Goal: Task Accomplishment & Management: Use online tool/utility

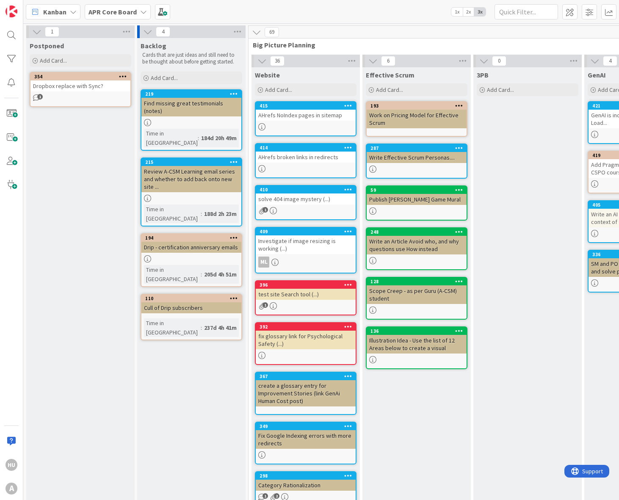
click at [144, 11] on icon at bounding box center [143, 11] width 7 height 7
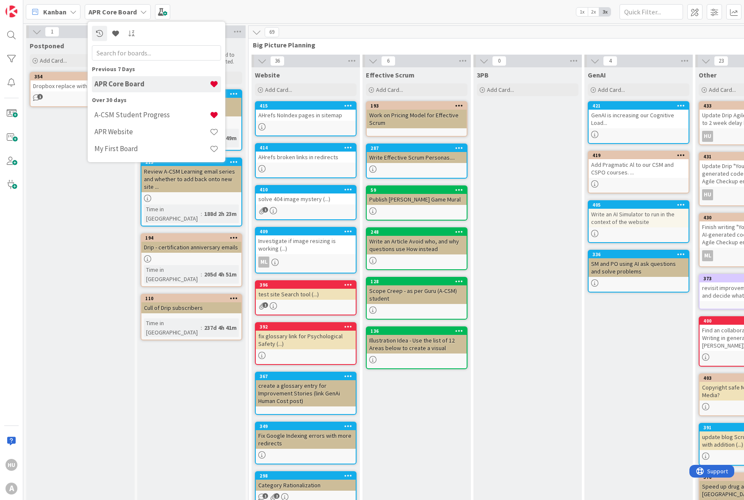
click at [74, 11] on icon at bounding box center [73, 11] width 7 height 7
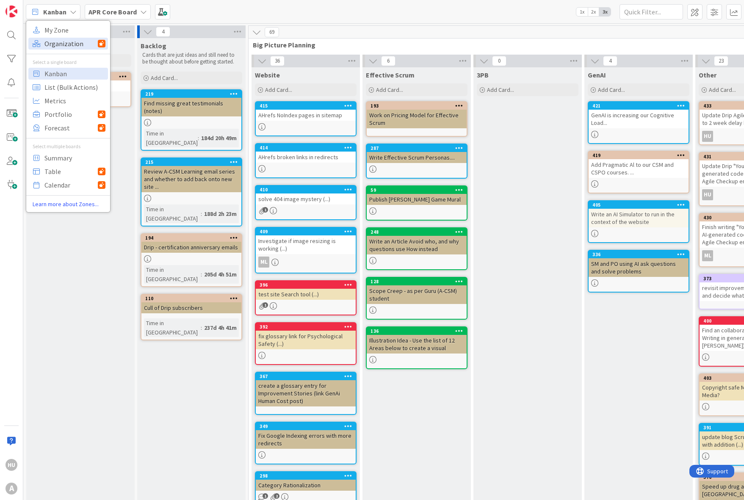
click at [72, 40] on span "Organization" at bounding box center [70, 43] width 53 height 13
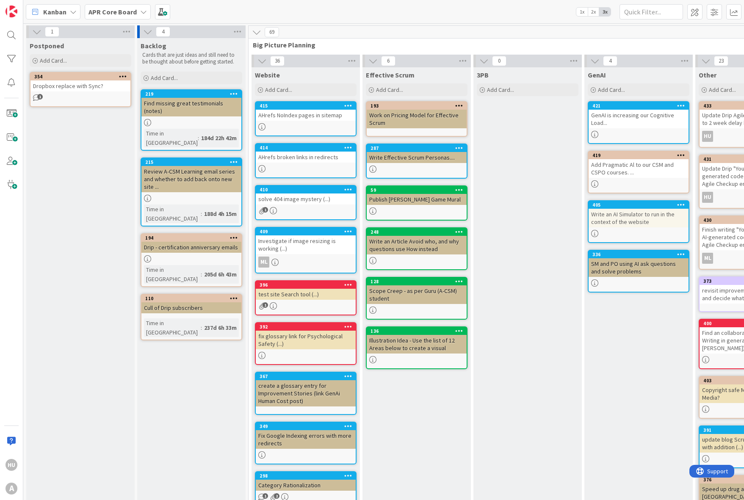
click at [142, 13] on icon at bounding box center [143, 11] width 7 height 7
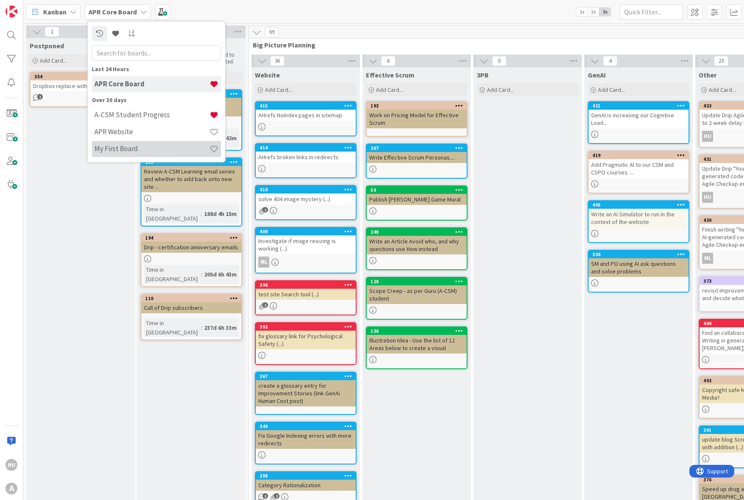
click at [118, 143] on div "My First Board" at bounding box center [156, 149] width 129 height 16
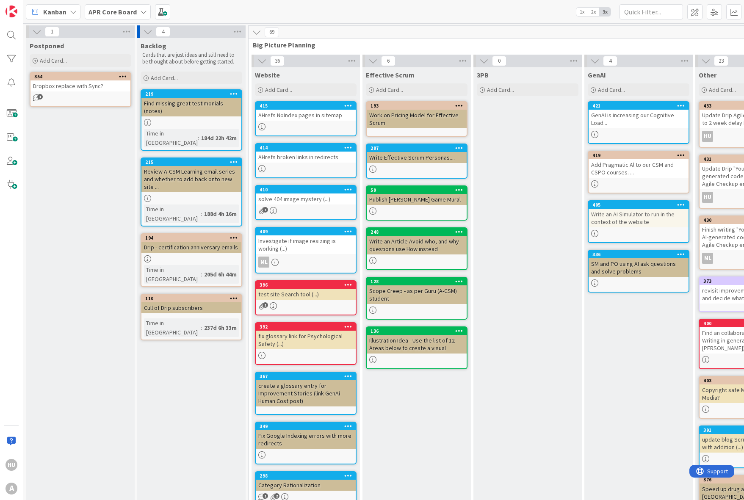
click at [74, 10] on icon at bounding box center [73, 11] width 7 height 7
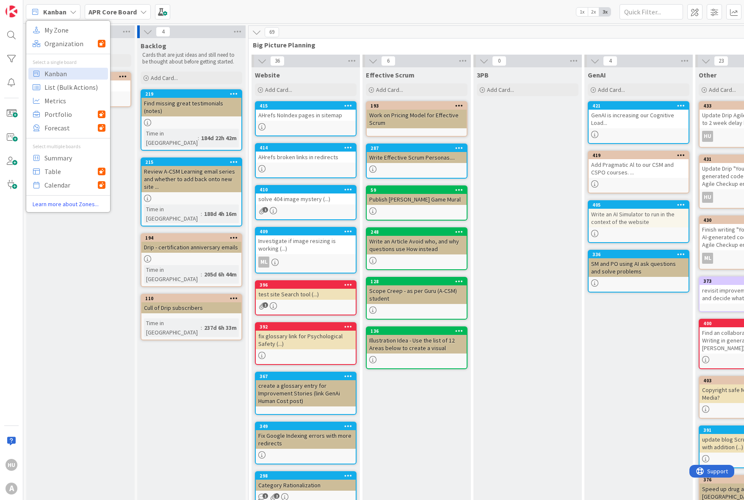
click at [14, 222] on div "HU A" at bounding box center [11, 250] width 23 height 500
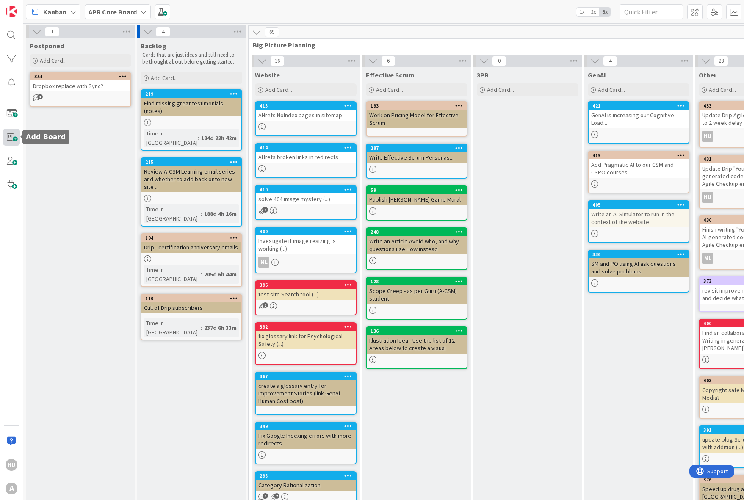
click at [13, 135] on span at bounding box center [11, 137] width 17 height 17
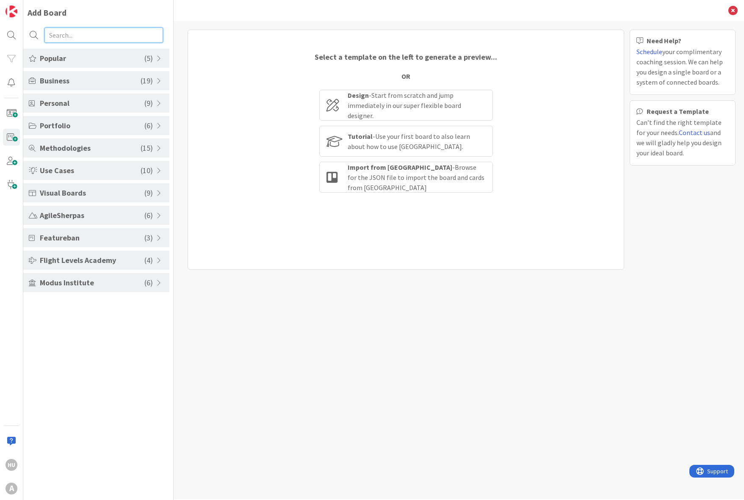
click at [61, 36] on input "text" at bounding box center [103, 35] width 119 height 15
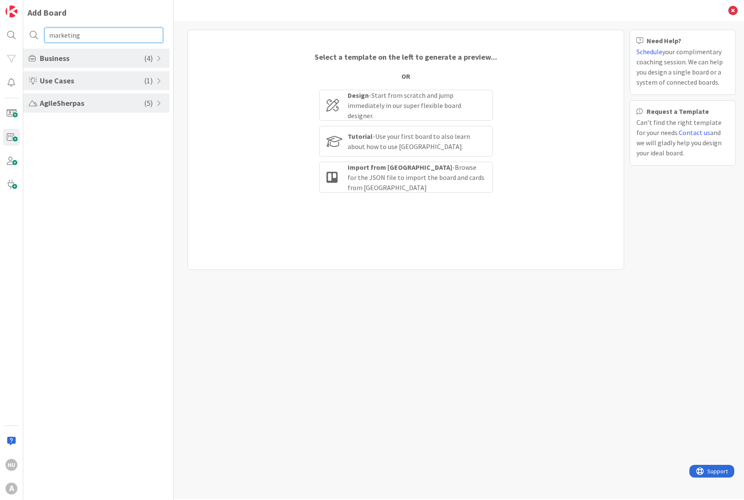
type input "marketing"
click at [157, 58] on span at bounding box center [160, 58] width 8 height 7
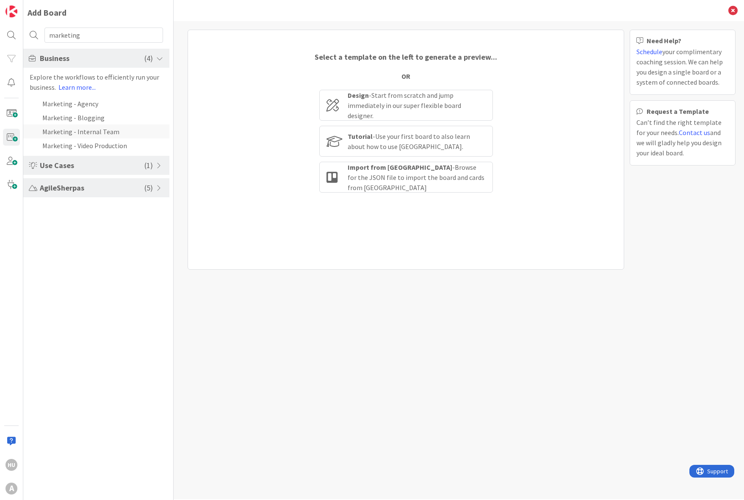
click at [113, 130] on li "Marketing - Internal Team" at bounding box center [96, 131] width 146 height 14
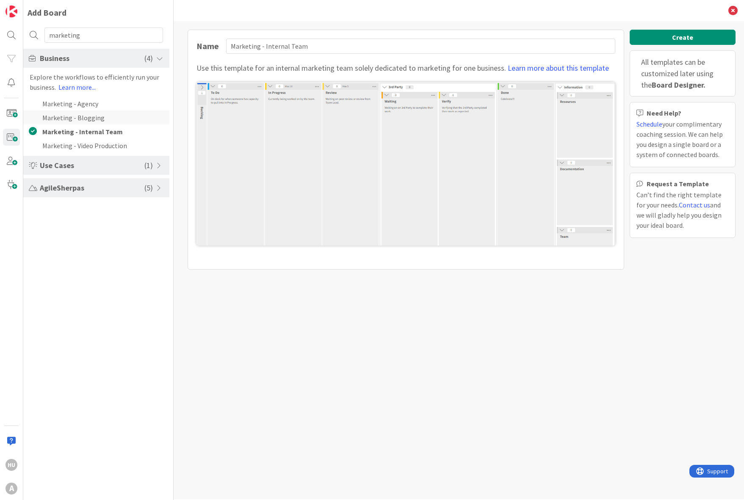
click at [107, 118] on li "Marketing - Blogging" at bounding box center [96, 117] width 146 height 14
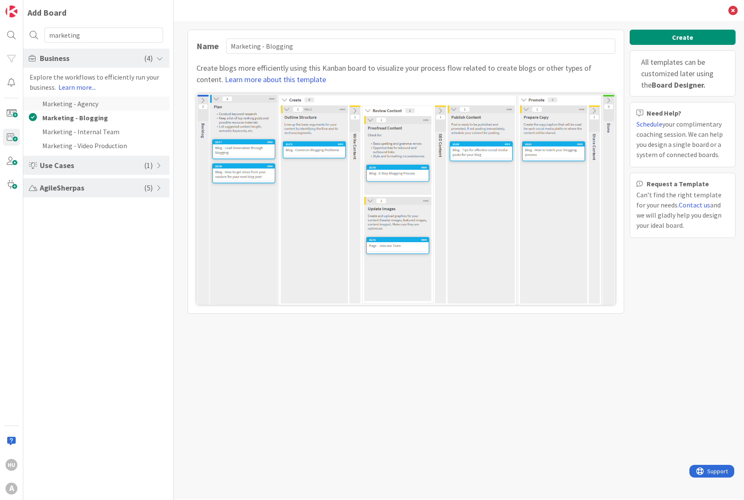
click at [105, 105] on li "Marketing - Agency" at bounding box center [96, 104] width 146 height 14
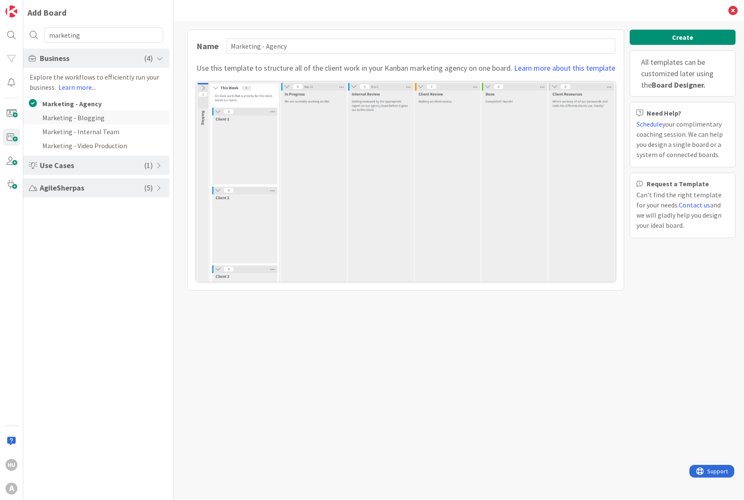
click at [98, 116] on li "Marketing - Blogging" at bounding box center [96, 117] width 146 height 14
type input "Marketing - Blogging"
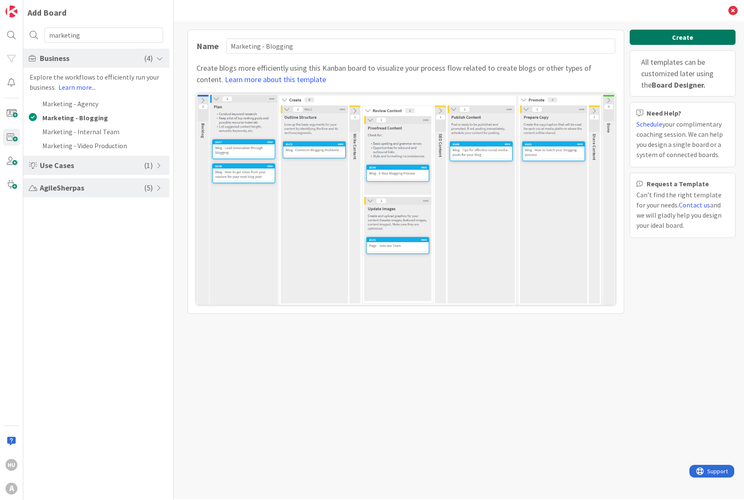
click at [618, 39] on button "Create" at bounding box center [682, 37] width 106 height 15
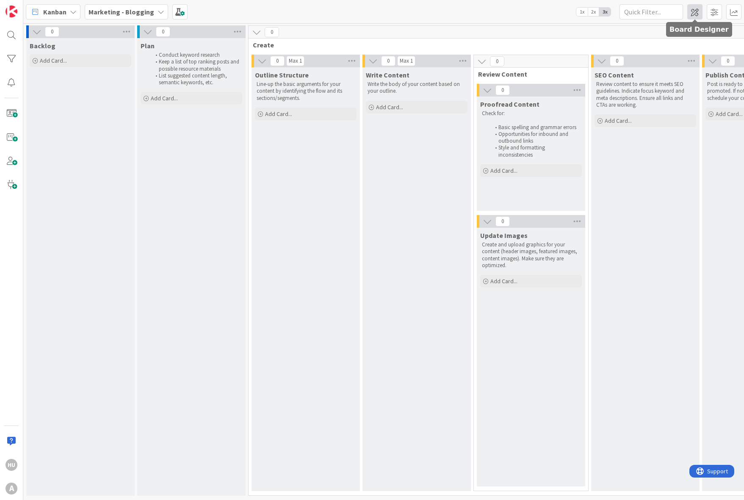
click at [618, 12] on span at bounding box center [694, 11] width 15 height 15
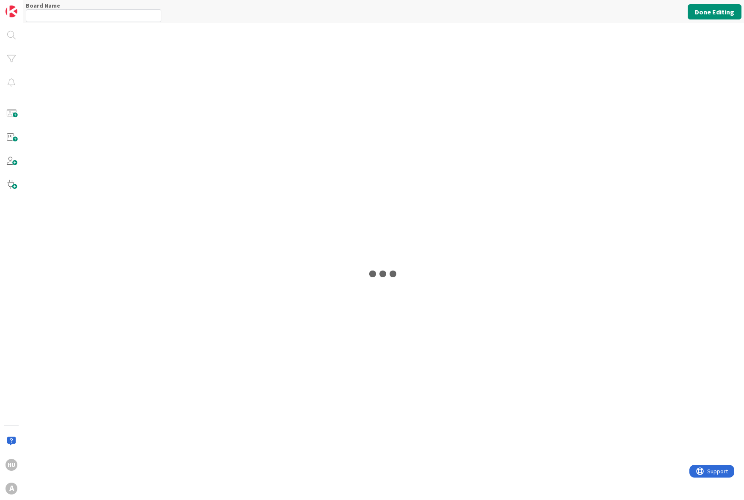
type input "Marketing - Blogging"
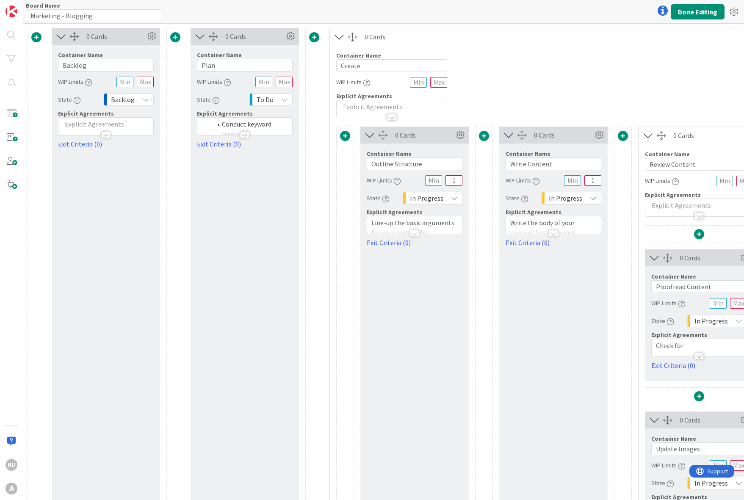
click at [39, 35] on span at bounding box center [36, 37] width 10 height 10
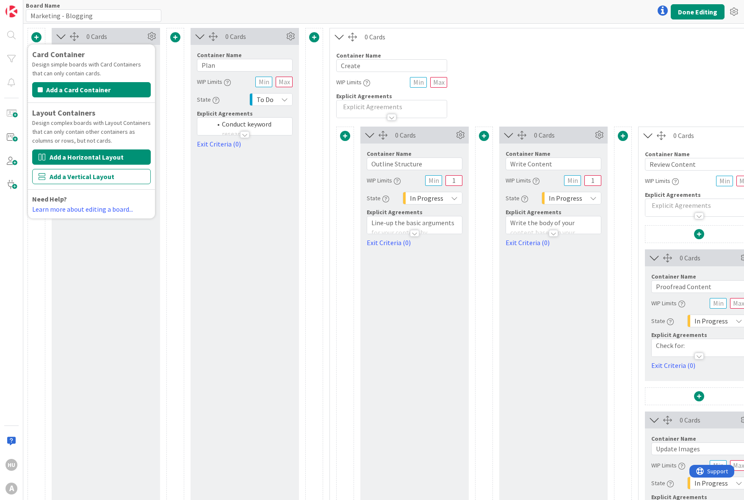
click at [46, 154] on button "Add a Horizontal Layout" at bounding box center [91, 156] width 119 height 15
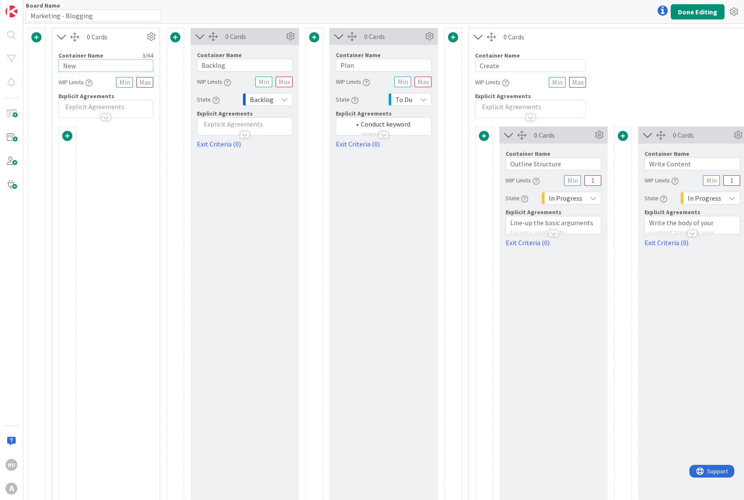
click at [74, 67] on input "New" at bounding box center [105, 65] width 95 height 13
type input "Random notes"
click at [618, 8] on button "Done Editing" at bounding box center [697, 11] width 54 height 15
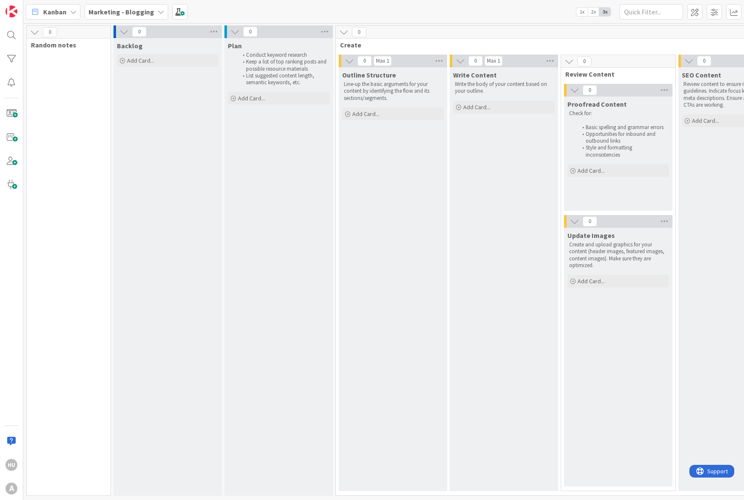
click at [67, 69] on div "0 Random notes" at bounding box center [68, 260] width 85 height 470
click at [618, 13] on span at bounding box center [694, 11] width 15 height 15
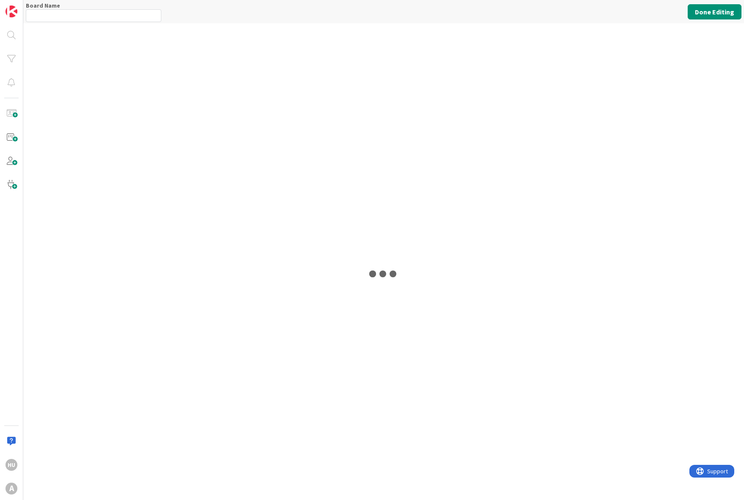
type input "Marketing - Blogging"
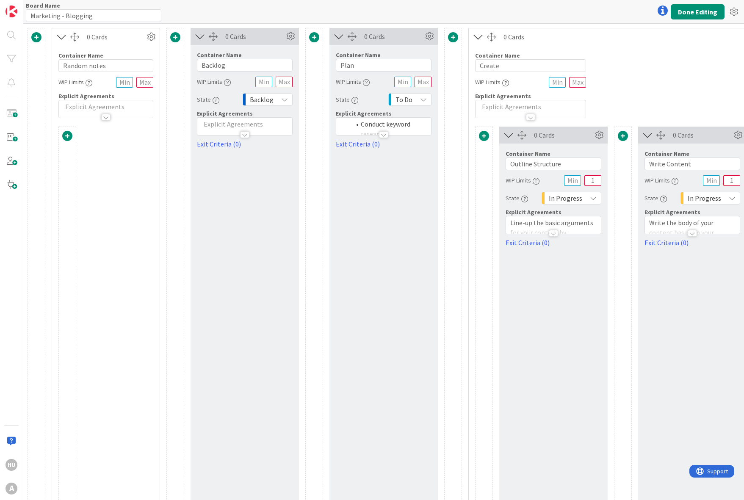
click at [67, 134] on span at bounding box center [67, 136] width 10 height 10
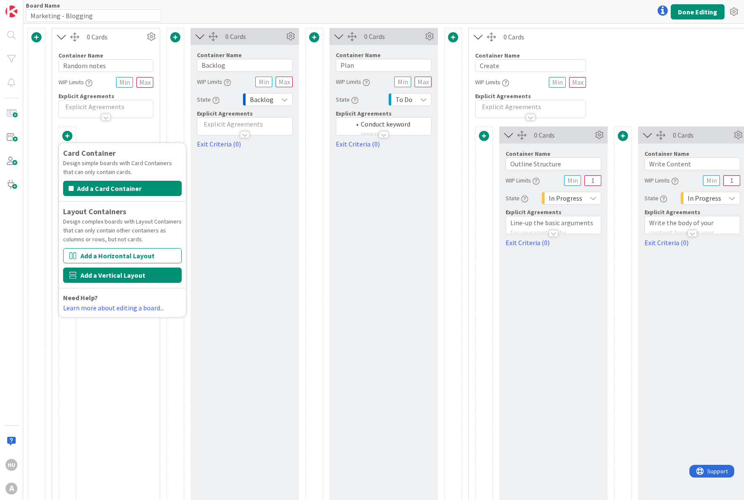
click at [91, 272] on button "Add a Vertical Layout" at bounding box center [122, 274] width 119 height 15
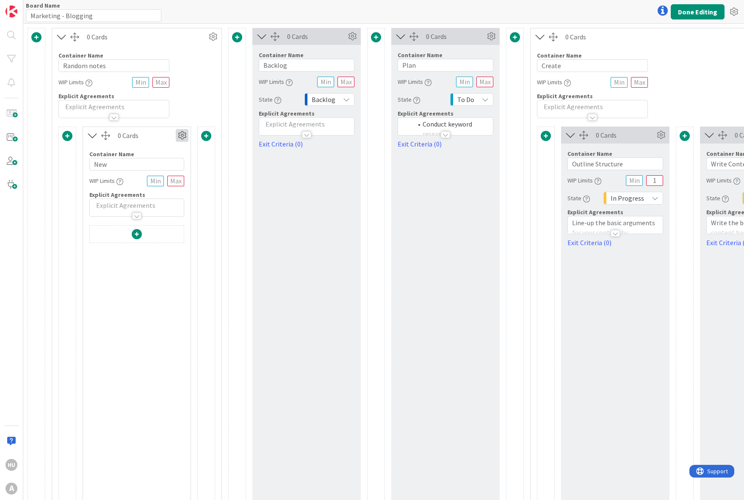
click at [184, 133] on icon at bounding box center [182, 135] width 13 height 13
click at [134, 207] on span "Delete this Container" at bounding box center [119, 207] width 63 height 12
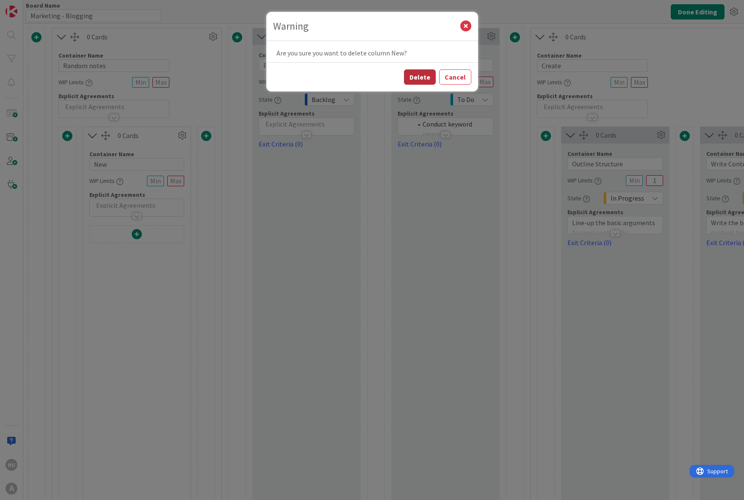
click at [418, 77] on button "Delete" at bounding box center [420, 76] width 32 height 15
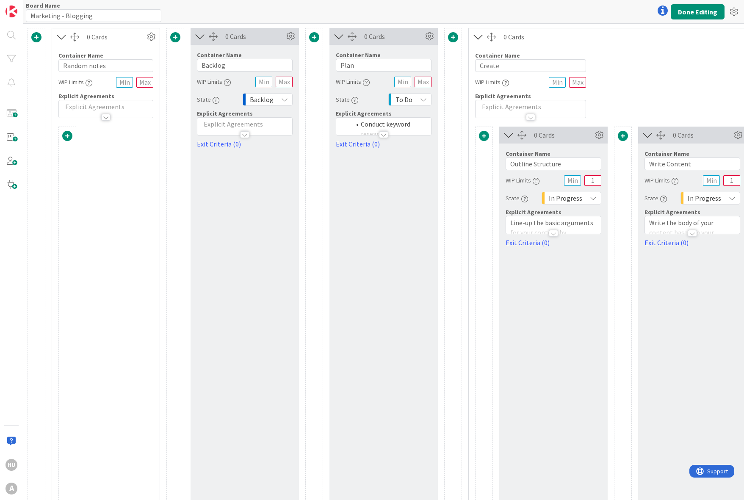
click at [71, 136] on span at bounding box center [67, 136] width 10 height 10
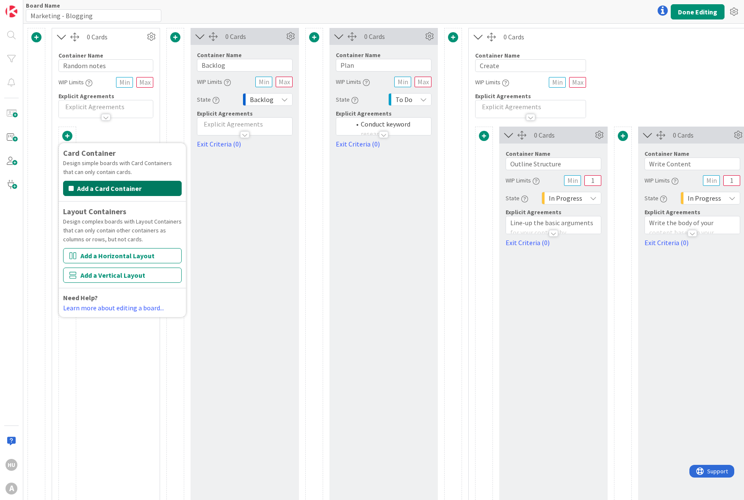
click at [73, 189] on icon "button" at bounding box center [71, 188] width 5 height 7
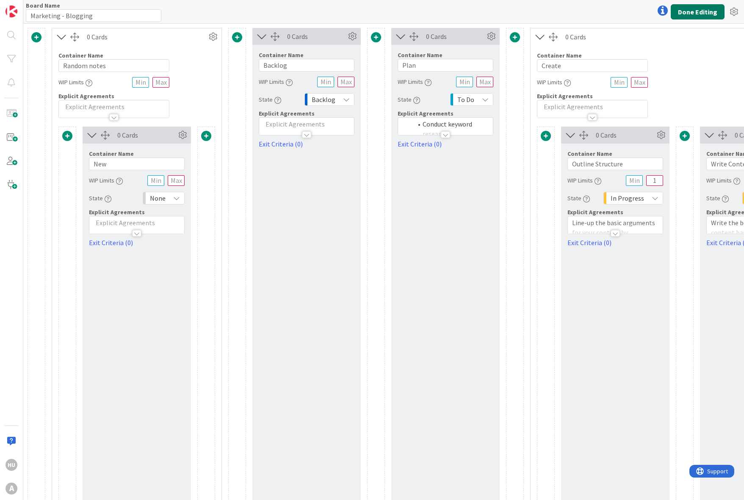
click at [618, 15] on button "Done Editing" at bounding box center [697, 11] width 54 height 15
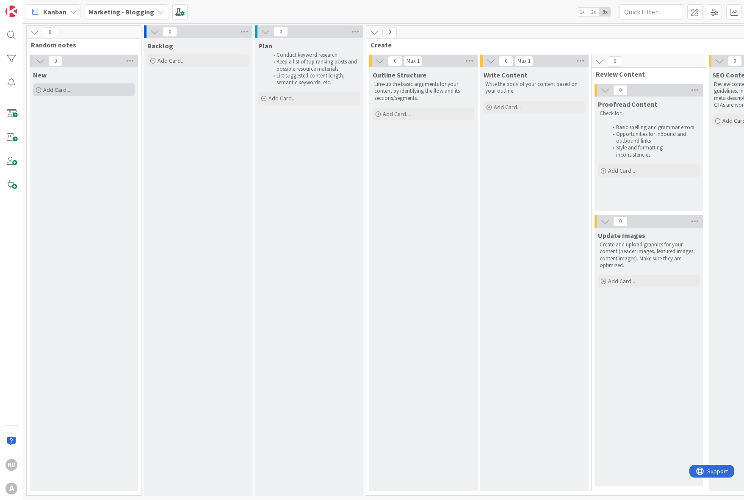
click at [62, 89] on span "Add Card..." at bounding box center [56, 90] width 27 height 8
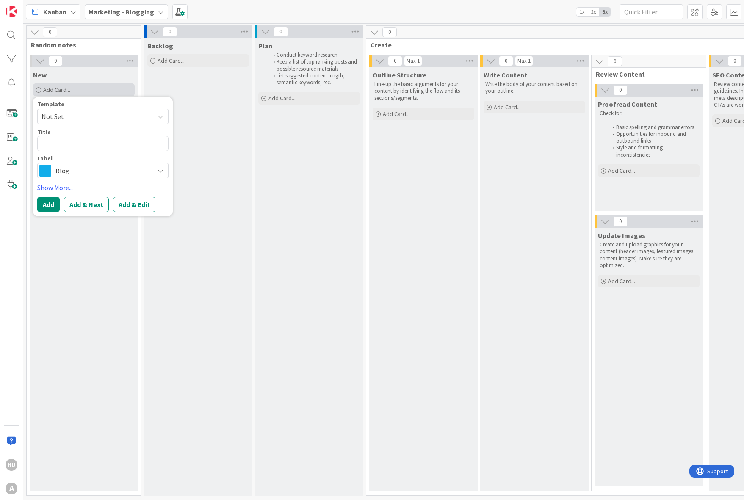
type textarea "x"
type textarea "D"
type textarea "x"
type textarea "Dai"
type textarea "x"
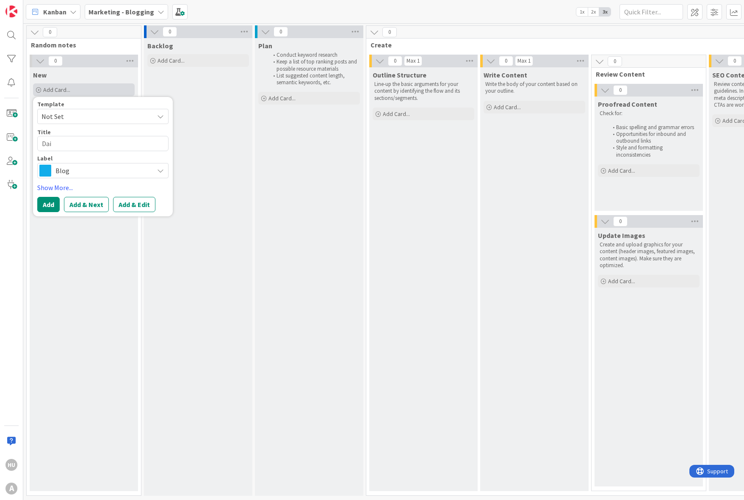
type textarea "Dail"
type textarea "x"
type textarea "Daily"
type textarea "x"
type textarea "Daily"
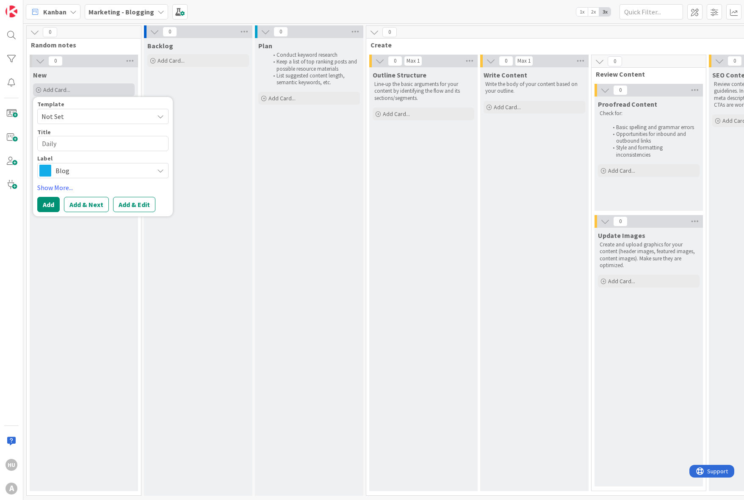
type textarea "x"
type textarea "Daily S"
type textarea "x"
type textarea "Daily St"
type textarea "x"
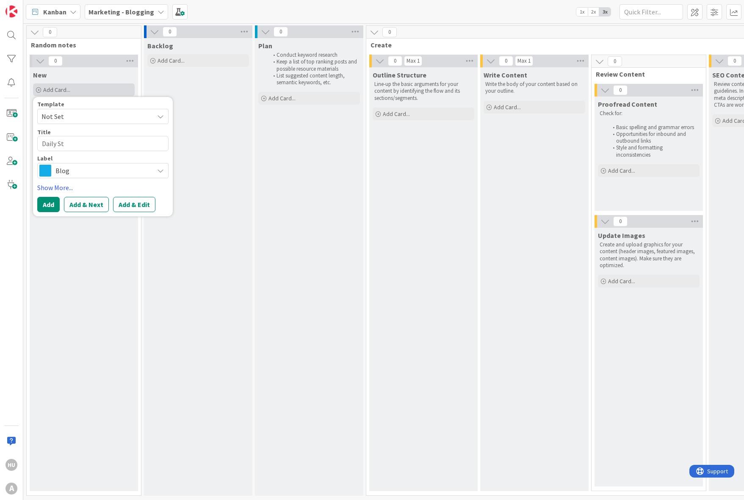
type textarea "Daily Sta"
type textarea "x"
type textarea "Daily [PERSON_NAME]"
type textarea "x"
type textarea "Daily Stand"
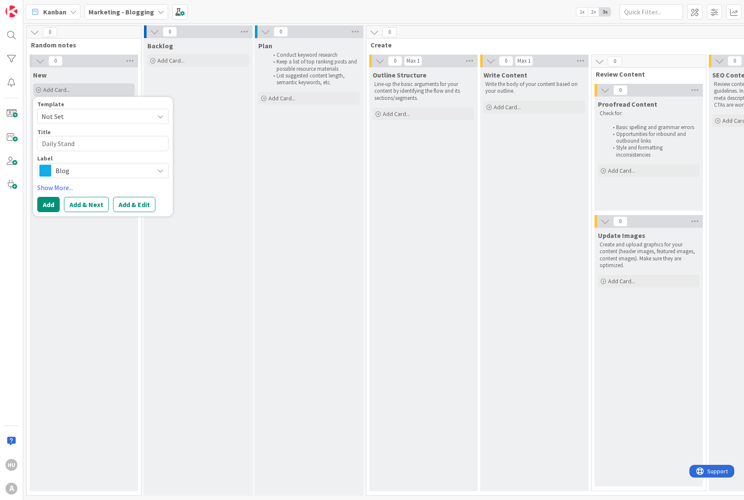
type textarea "x"
type textarea "Daily Standu"
type textarea "x"
type textarea "Daily Standup"
type textarea "x"
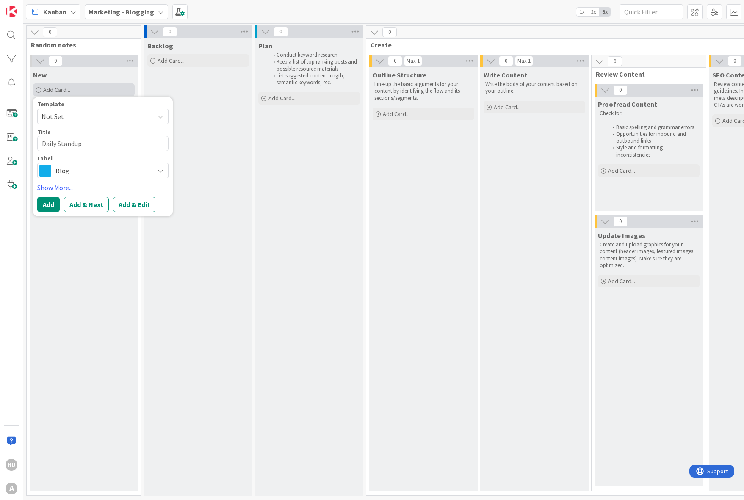
type textarea "Daily Standu"
type textarea "x"
type textarea "Daily Stand"
type textarea "x"
type textarea "Daily [PERSON_NAME]"
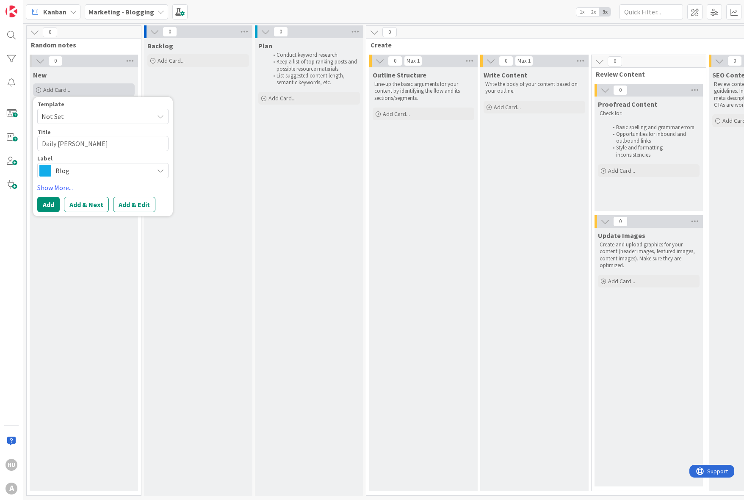
type textarea "x"
type textarea "Daily Sta"
type textarea "x"
type textarea "Daily St"
type textarea "x"
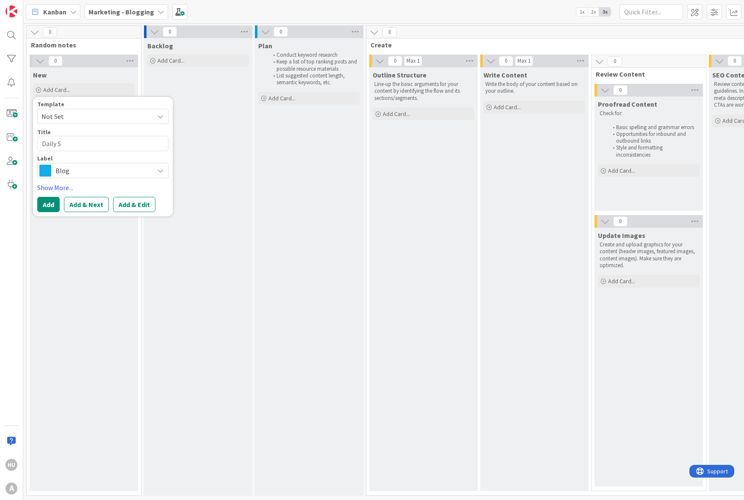
type textarea "Daily S"
type textarea "x"
type textarea "Daily Sc"
type textarea "x"
type textarea "Daily Scr"
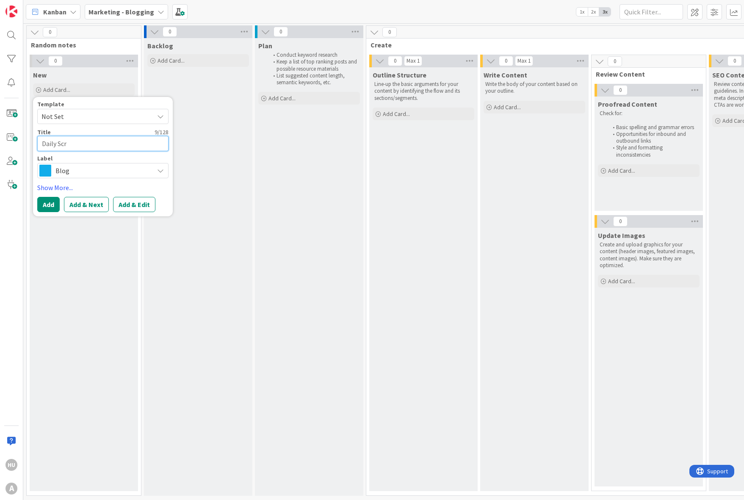
type textarea "x"
type textarea "Daily Scru"
type textarea "x"
type textarea "Daily Scrum"
type textarea "x"
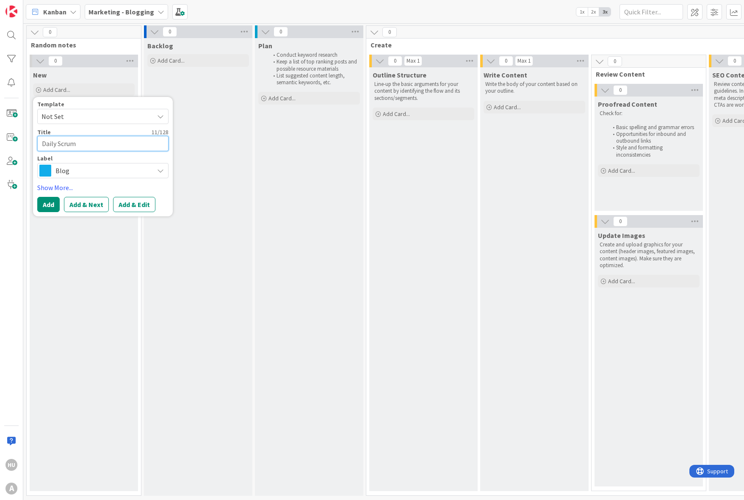
type textarea "Daily Scrum"
type textarea "x"
type textarea "Daily Scrum n"
type textarea "x"
type textarea "Daily Scrum no"
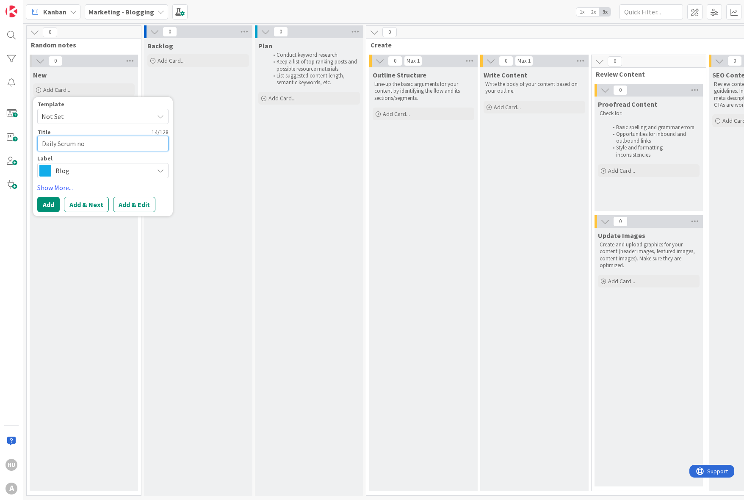
type textarea "x"
type textarea "Daily Scrum not"
type textarea "x"
type textarea "Daily Scrum not"
type textarea "x"
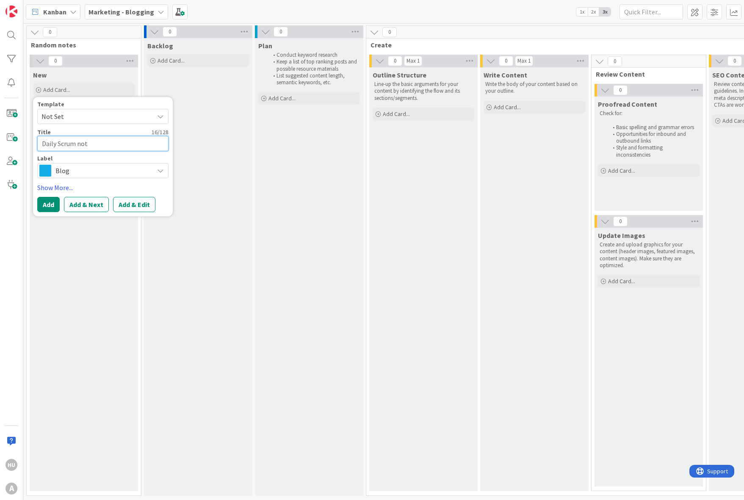
type textarea "Daily Scrum not S"
type textarea "x"
type textarea "Daily Scrum not St"
type textarea "x"
type textarea "Daily Scrum not Sta"
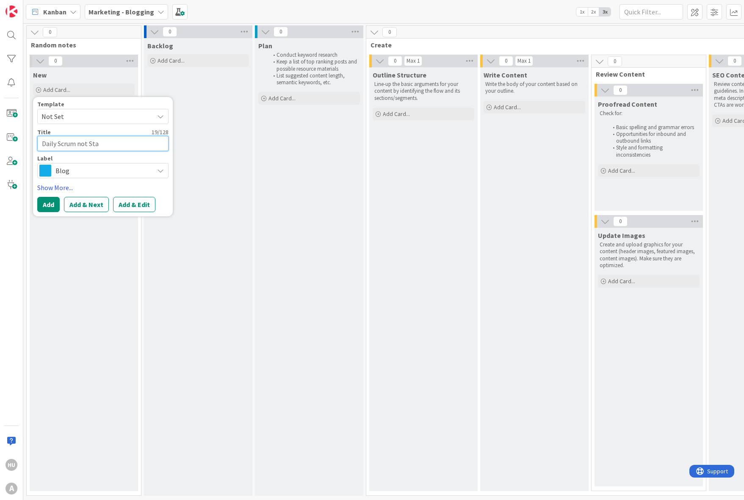
type textarea "x"
type textarea "Daily Scrum not [PERSON_NAME]"
type textarea "x"
type textarea "Daily Scrum not Stand"
type textarea "x"
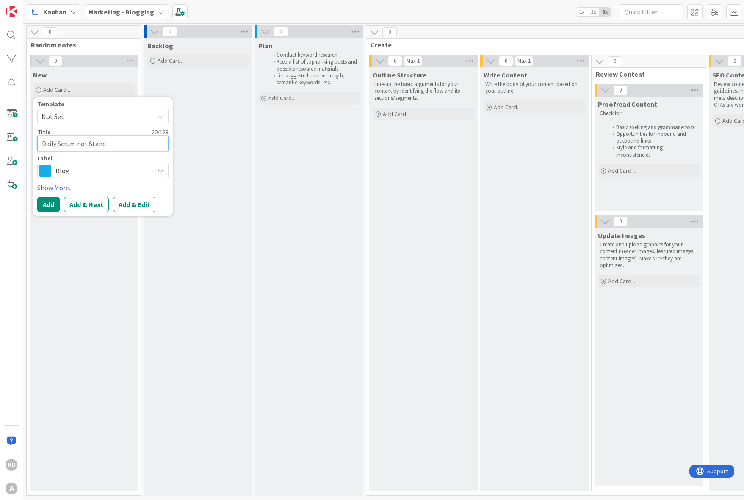
type textarea "Daily Scrum not Standu"
type textarea "x"
type textarea "Daily Scrum not Standup"
type textarea "x"
type textarea "Daily Scrum not Standup"
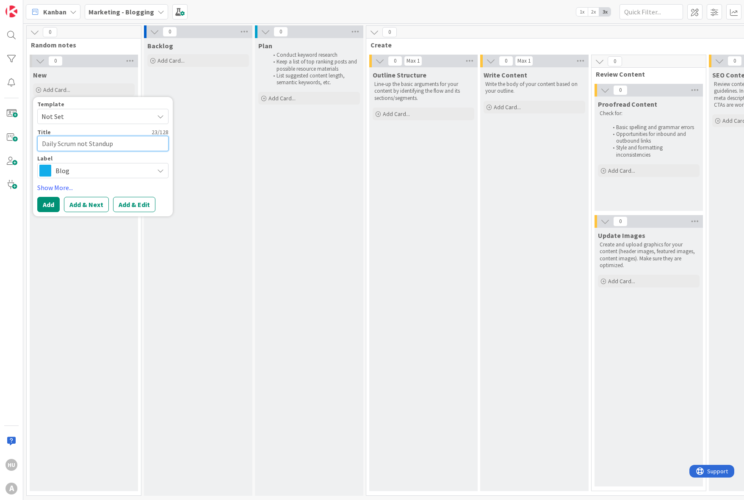
type textarea "x"
type textarea "Daily Scrum not Standup -"
type textarea "x"
type textarea "Daily Scrum not Standup - r"
type textarea "x"
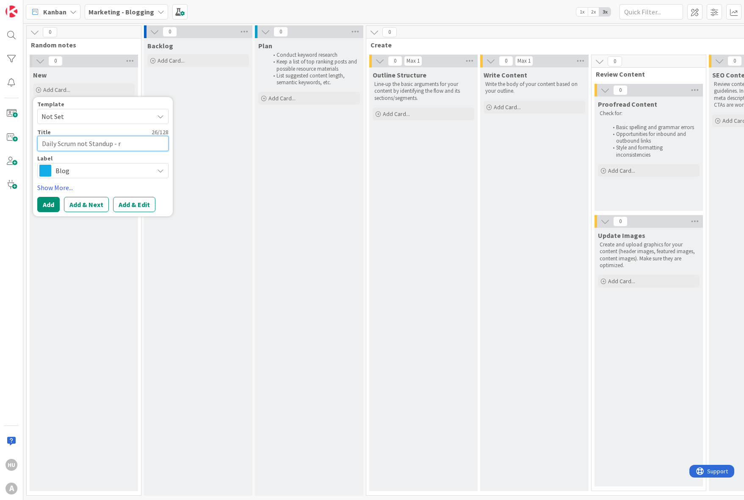
type textarea "Daily Scrum not Standup - re"
type textarea "x"
type textarea "Daily Scrum not Standup - res"
type textarea "x"
type textarea "Daily Scrum not Standup - resp"
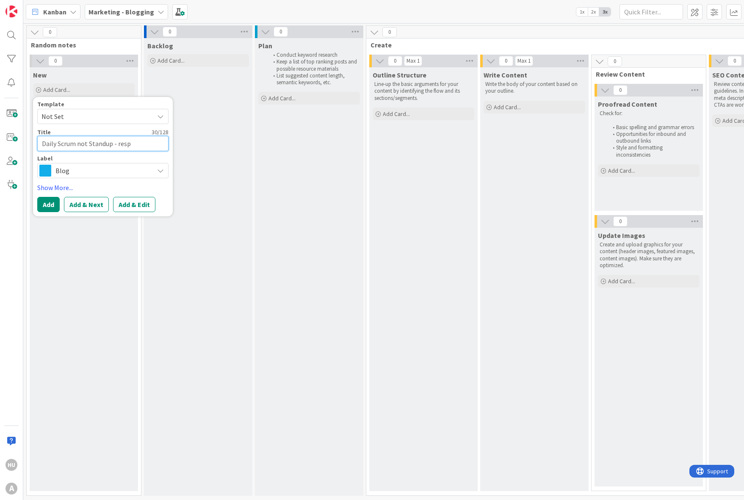
type textarea "x"
type textarea "Daily Scrum not Standup - respe"
type textarea "x"
type textarea "Daily Scrum not Standup - respec"
type textarea "x"
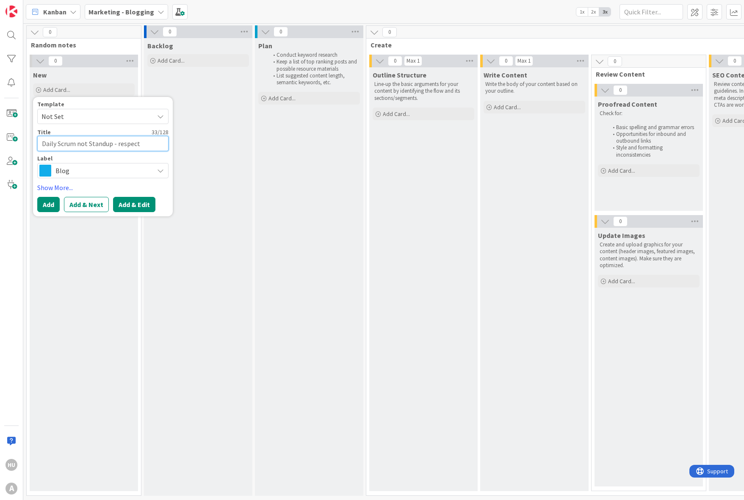
type textarea "Daily Scrum not Standup - respect"
click at [137, 204] on button "Add & Edit" at bounding box center [134, 204] width 42 height 15
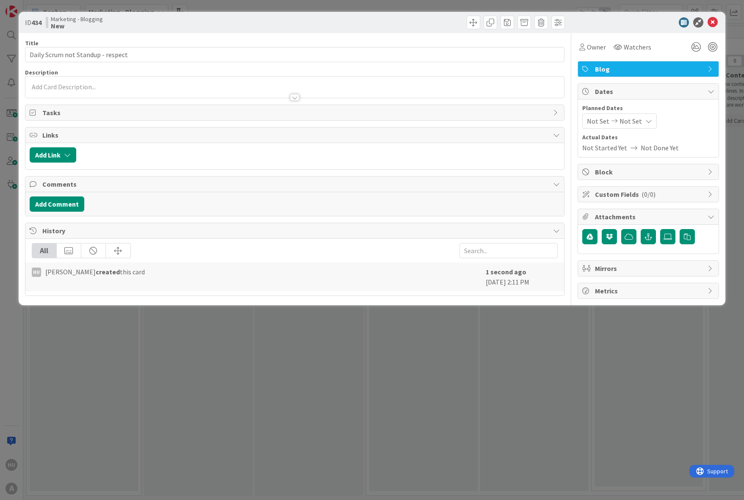
click at [101, 86] on div at bounding box center [294, 87] width 538 height 21
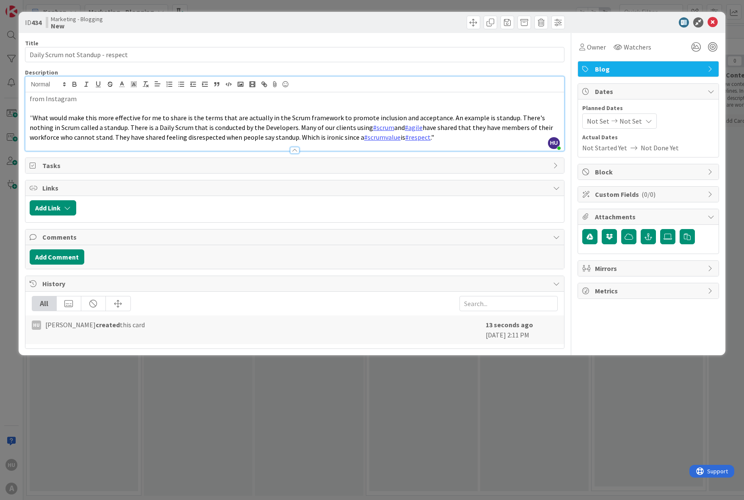
click at [53, 108] on p at bounding box center [295, 109] width 530 height 10
click at [87, 97] on p "from Instagram" at bounding box center [295, 99] width 530 height 10
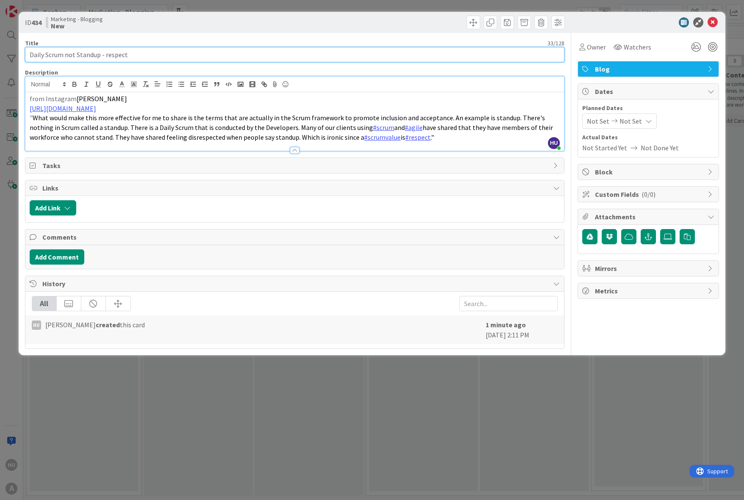
click at [104, 55] on input "Daily Scrum not Standup - respect" at bounding box center [294, 54] width 539 height 15
type input "Daily Scrum not Standup - issue of respect"
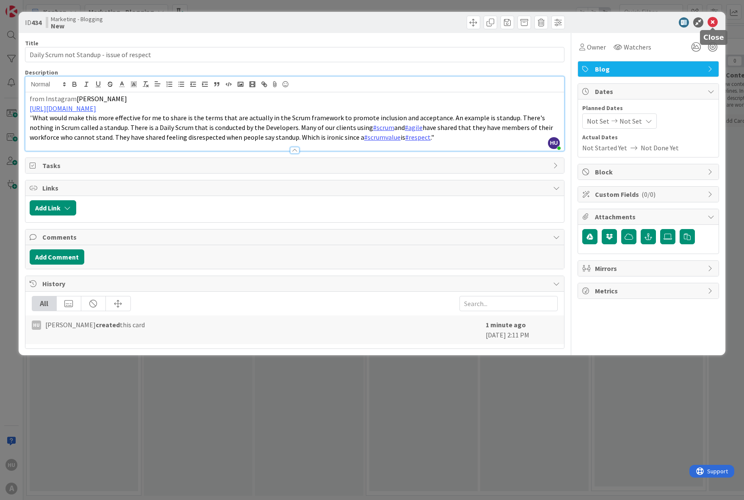
click at [618, 23] on icon at bounding box center [712, 22] width 10 height 10
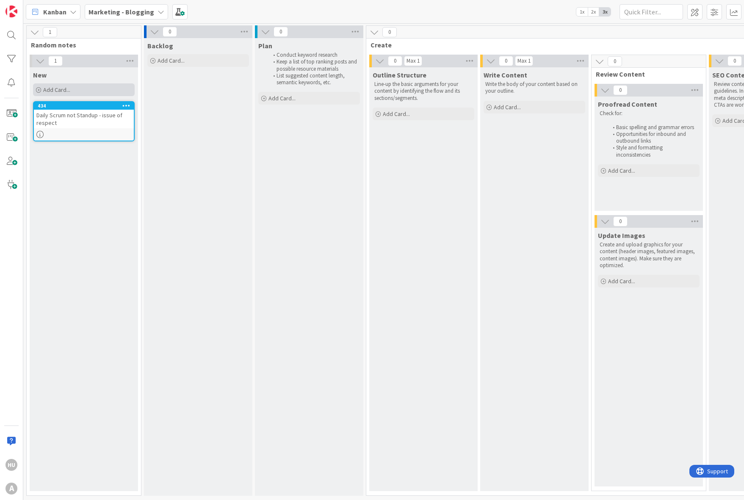
click at [49, 89] on span "Add Card..." at bounding box center [56, 90] width 27 height 8
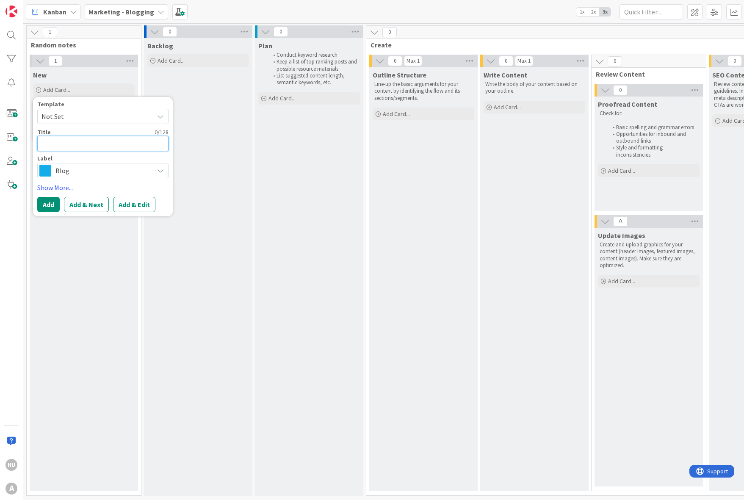
type textarea "x"
type textarea "F"
type textarea "x"
type textarea "Fo"
type textarea "x"
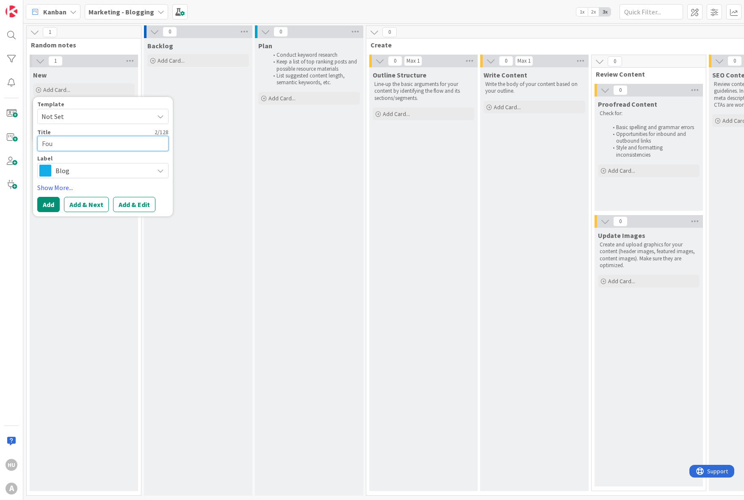
type textarea "Foun"
type textarea "x"
type textarea "Found"
type textarea "x"
type textarea "Found"
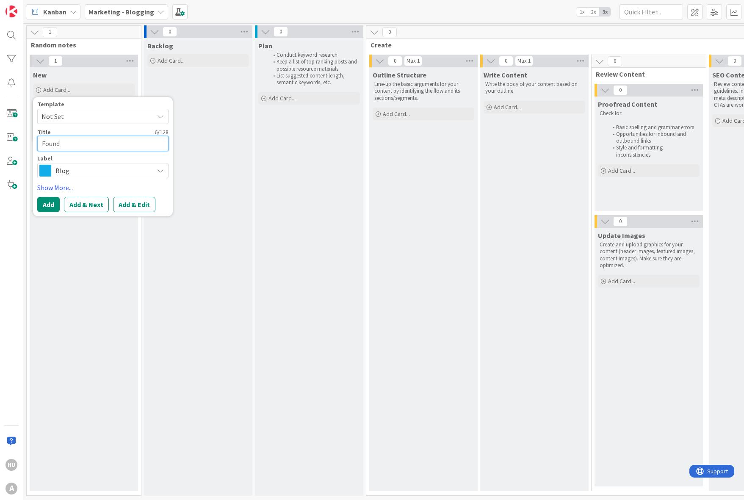
type textarea "x"
type textarea "Found"
type textarea "x"
type textarea "Foun"
type textarea "x"
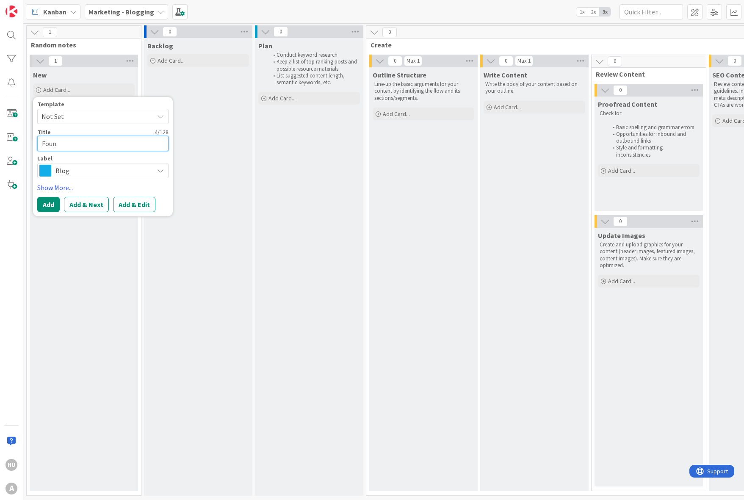
type textarea "Fou"
type textarea "x"
type textarea "Fo"
type textarea "x"
type textarea "F"
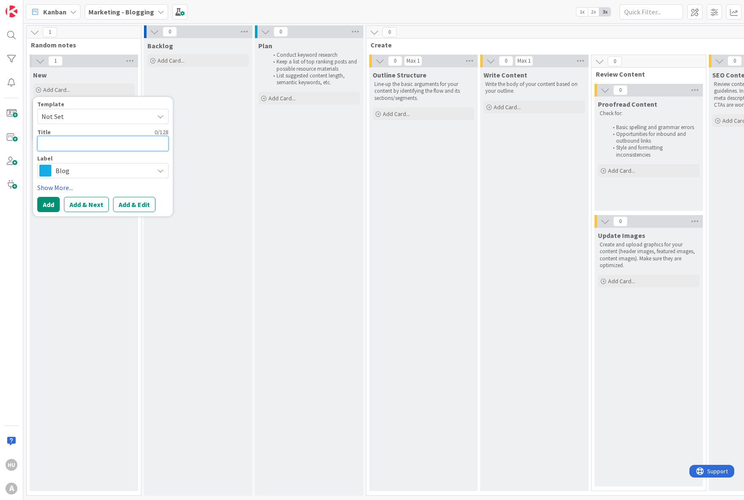
type textarea "x"
type textarea "I"
type textarea "x"
type textarea "In"
type textarea "x"
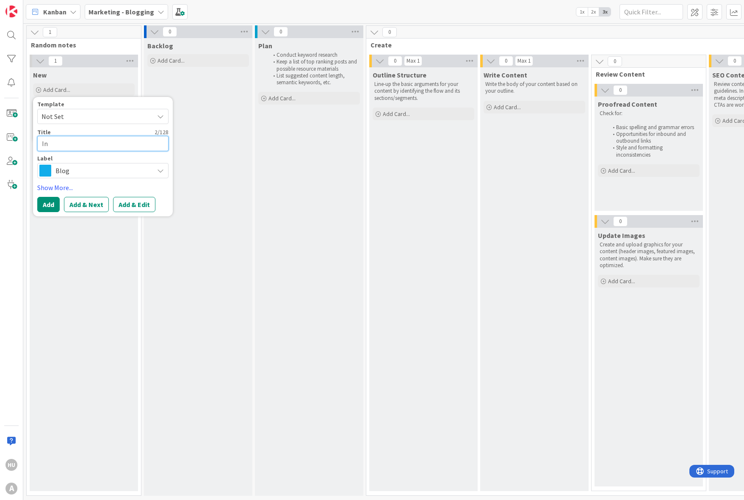
type textarea "Ins"
type textarea "x"
type textarea "Inst"
type textarea "x"
type textarea "Insta"
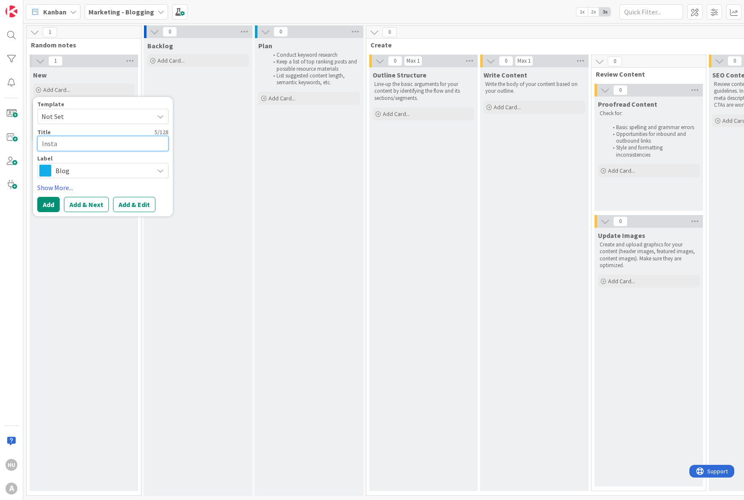
type textarea "x"
type textarea "Instag"
type textarea "x"
type textarea "Instagr"
type textarea "x"
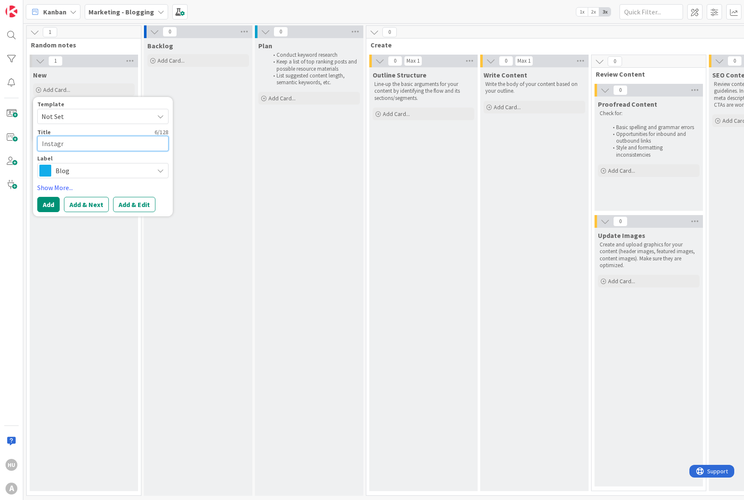
type textarea "Instagra"
type textarea "x"
type textarea "Instagram"
type textarea "x"
type textarea "Instagram"
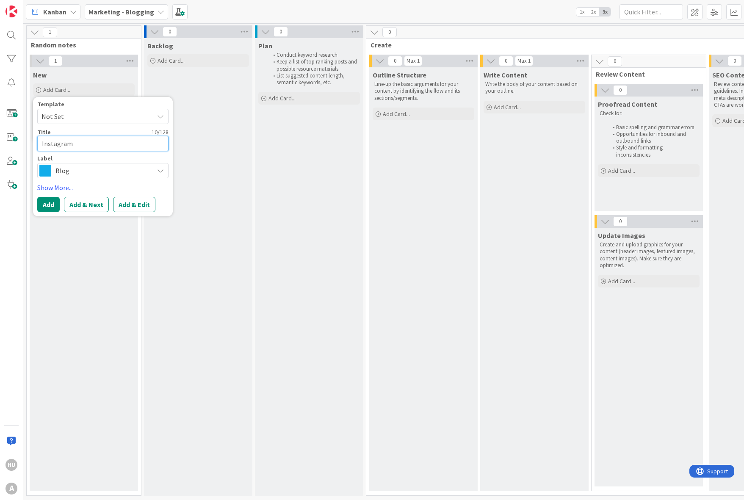
type textarea "x"
type textarea "Instagram S"
type textarea "x"
type textarea "Instagram SC"
type textarea "x"
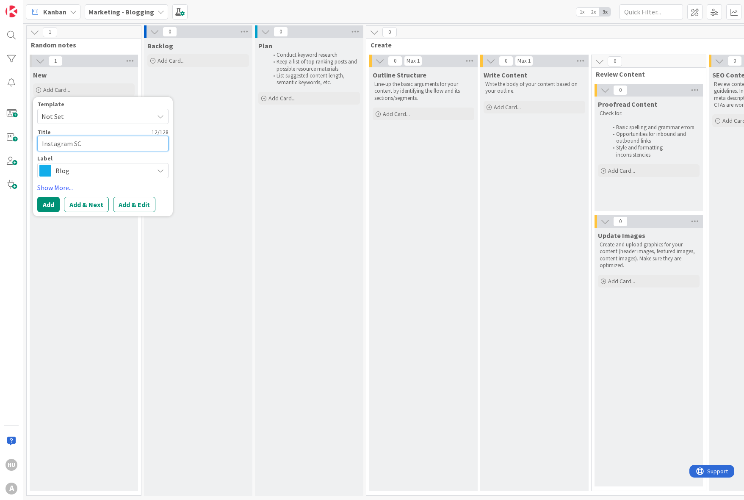
type textarea "Instagram SCr"
type textarea "x"
type textarea "Instagram SCr"
type textarea "x"
type textarea "Instagram"
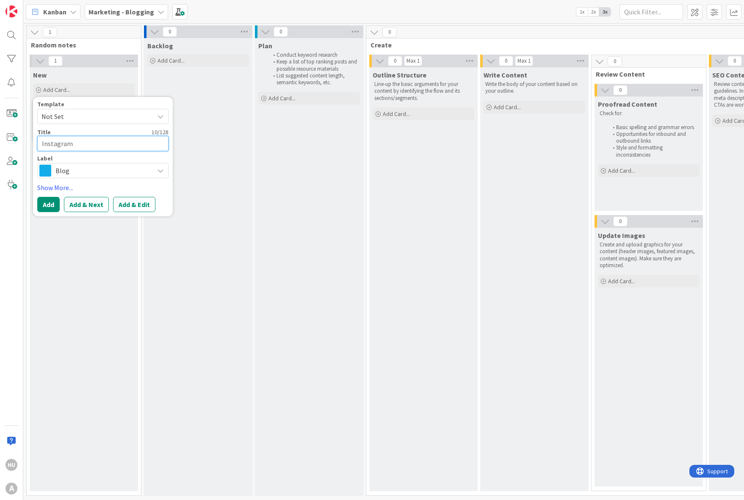
paste textarea "Scrum"
type textarea "x"
type textarea "Instagram Scrum"
type textarea "x"
type textarea "Instagram Scrum/"
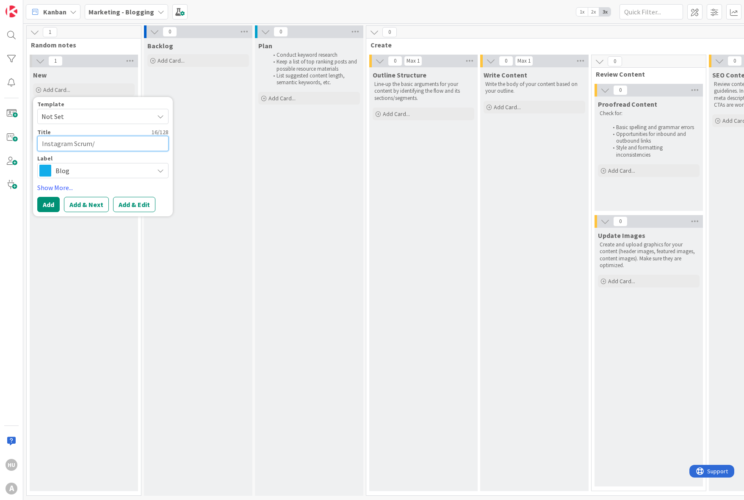
type textarea "x"
type textarea "Instagram Scrum/A"
type textarea "x"
type textarea "Instagram Scrum/Ag"
type textarea "x"
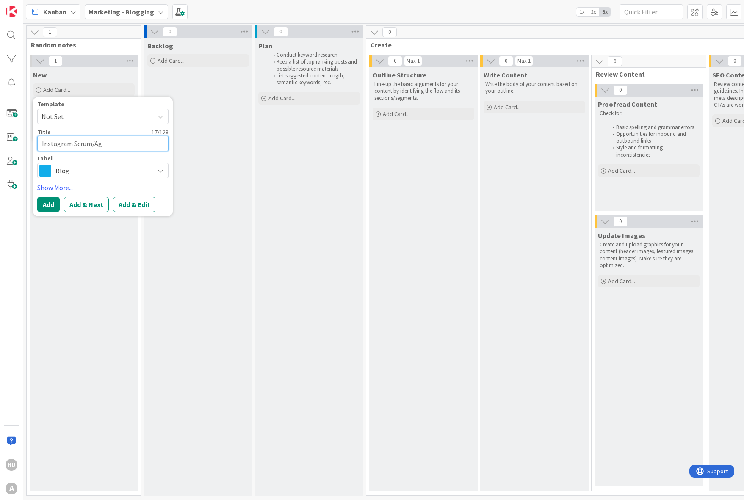
type textarea "Instagram Scrum/Agi"
type textarea "x"
type textarea "Instagram Scrum/Agil"
type textarea "x"
type textarea "Instagram Scrum/Agile"
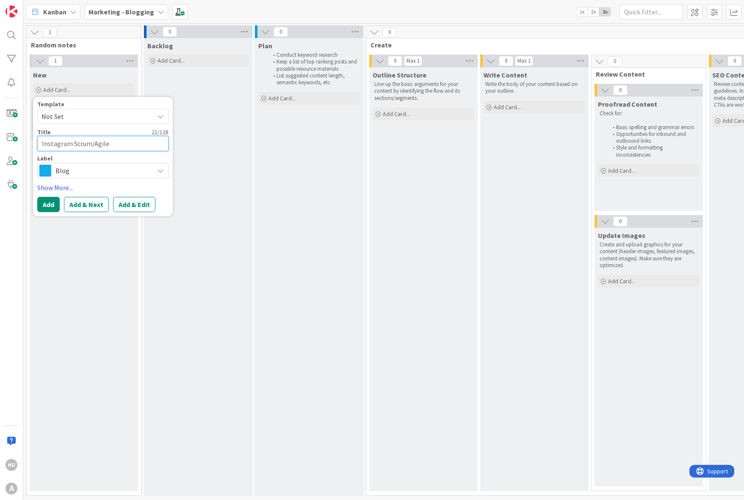
type textarea "x"
type textarea "Instagram Scrum/Agile"
type textarea "x"
type textarea "Instagram Scrum/Agile l"
type textarea "x"
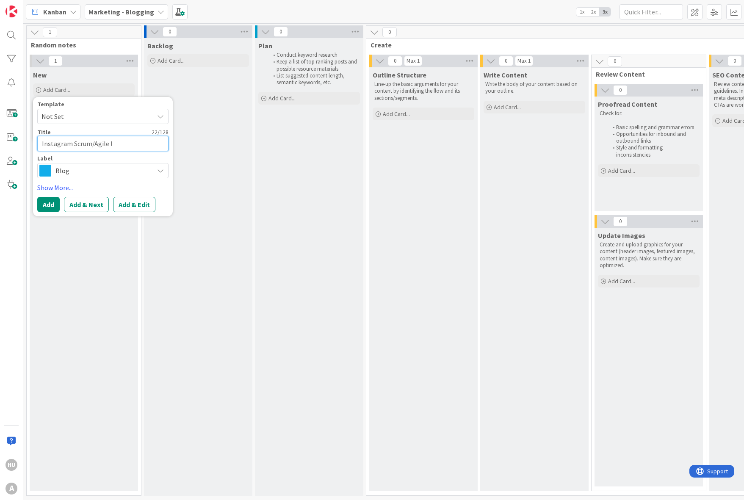
type textarea "Instagram Scrum/Agile li"
type textarea "x"
type textarea "Instagram Scrum/Agile lis"
type textarea "x"
type textarea "Instagram Scrum/Agile list"
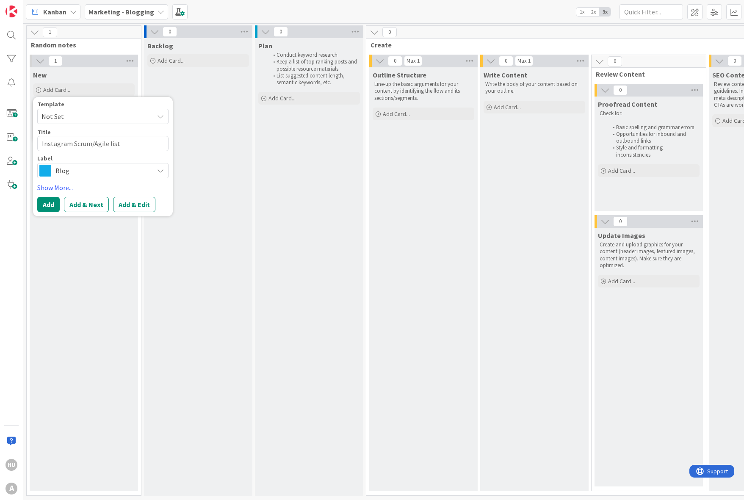
click at [68, 178] on div "Template Not Set Title 26 / 128 Instagram Scrum/Agile list Label Blog Show More…" at bounding box center [102, 156] width 131 height 111
click at [68, 174] on span "Blog" at bounding box center [102, 171] width 94 height 12
click at [83, 206] on span "Research" at bounding box center [120, 205] width 103 height 13
type textarea "x"
click at [129, 204] on button "Add & Edit" at bounding box center [134, 204] width 42 height 15
